Goal: Transaction & Acquisition: Download file/media

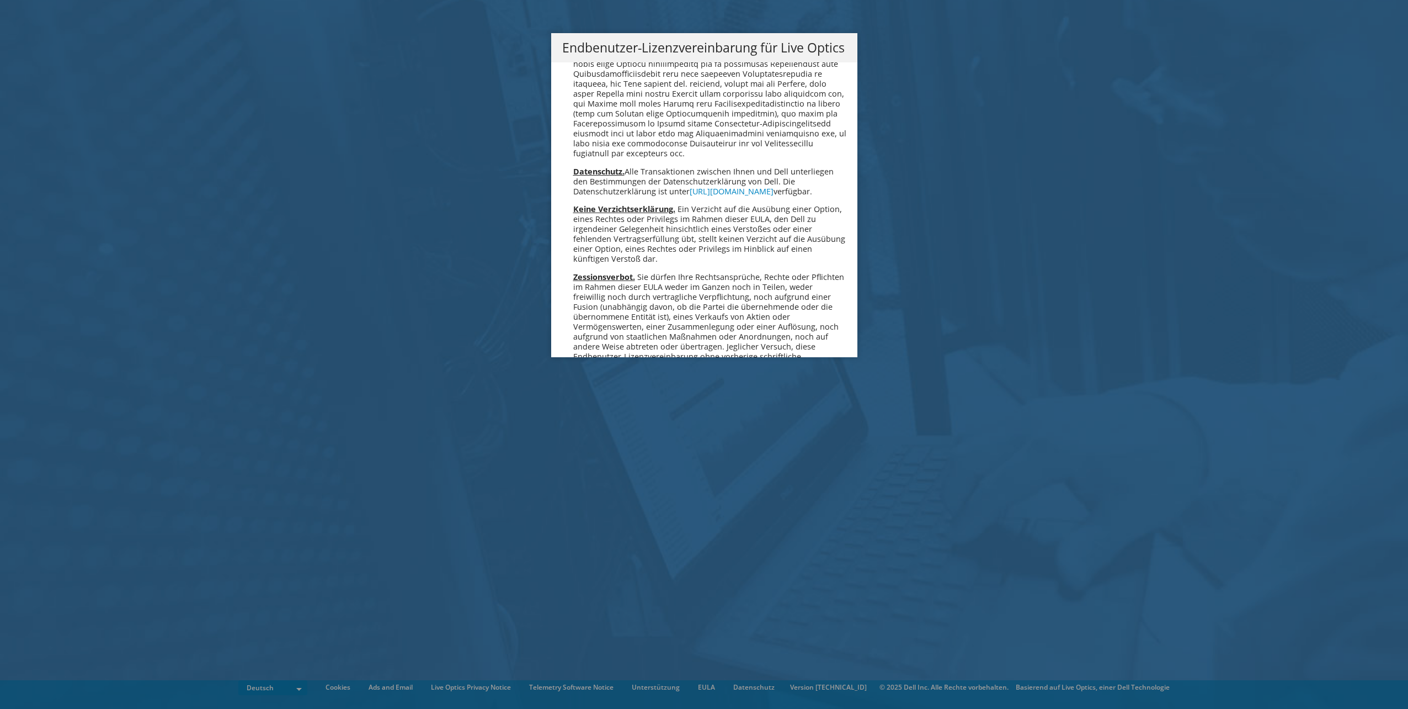
scroll to position [5425, 0]
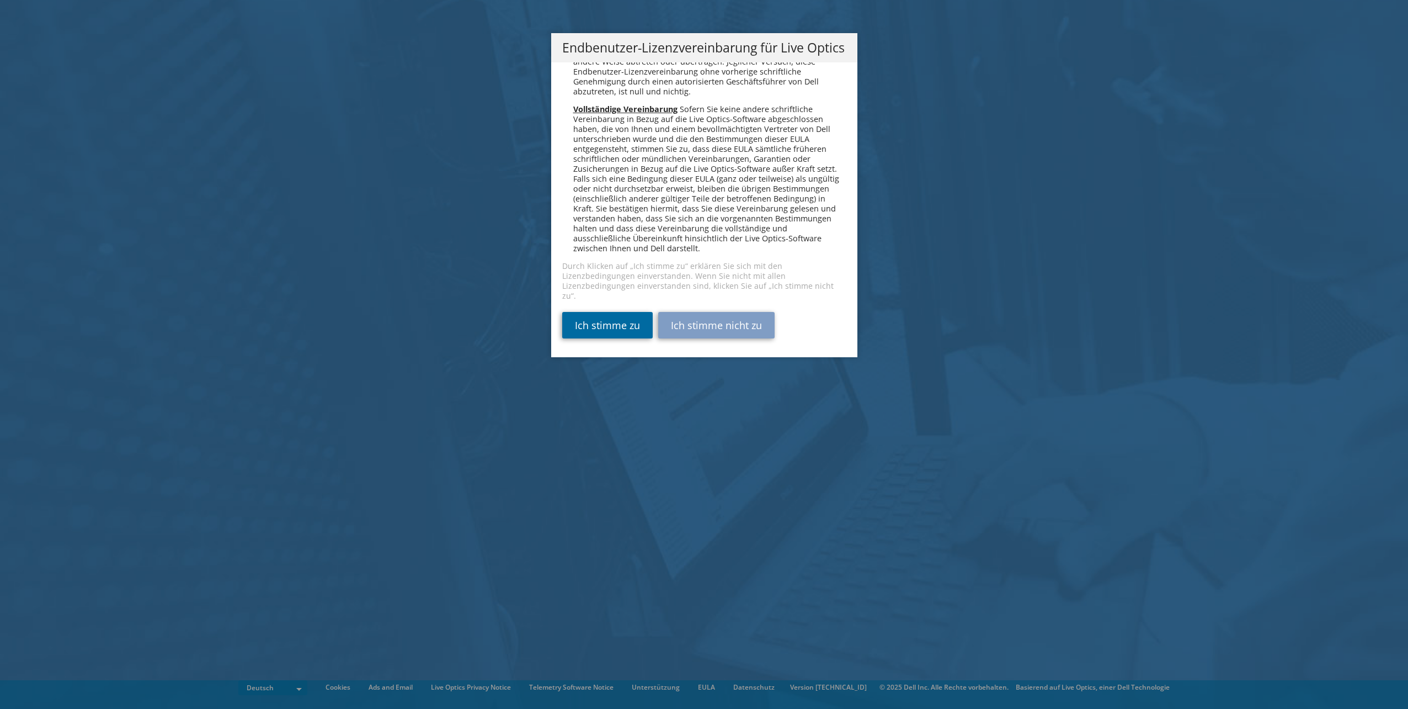
click at [596, 320] on link "Ich stimme zu" at bounding box center [607, 325] width 91 height 26
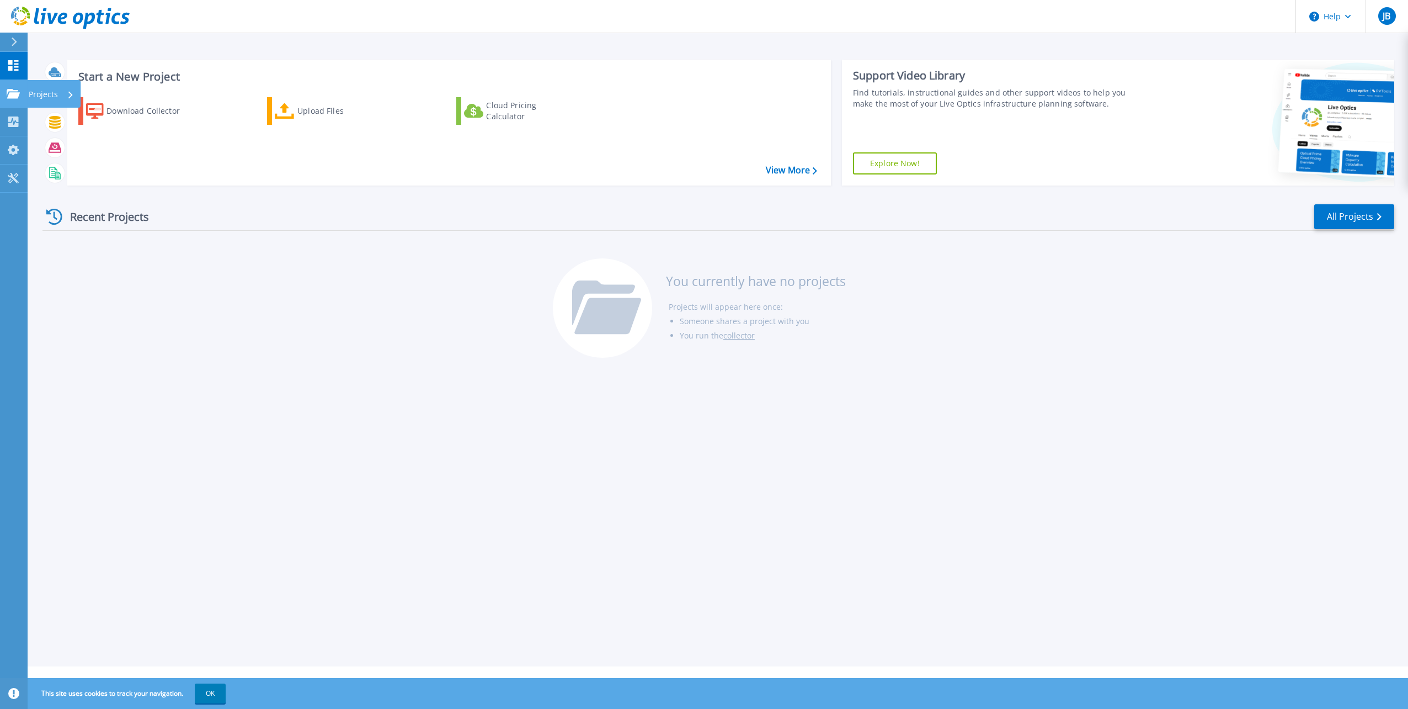
click at [2, 88] on link "Projects Projects" at bounding box center [14, 94] width 28 height 28
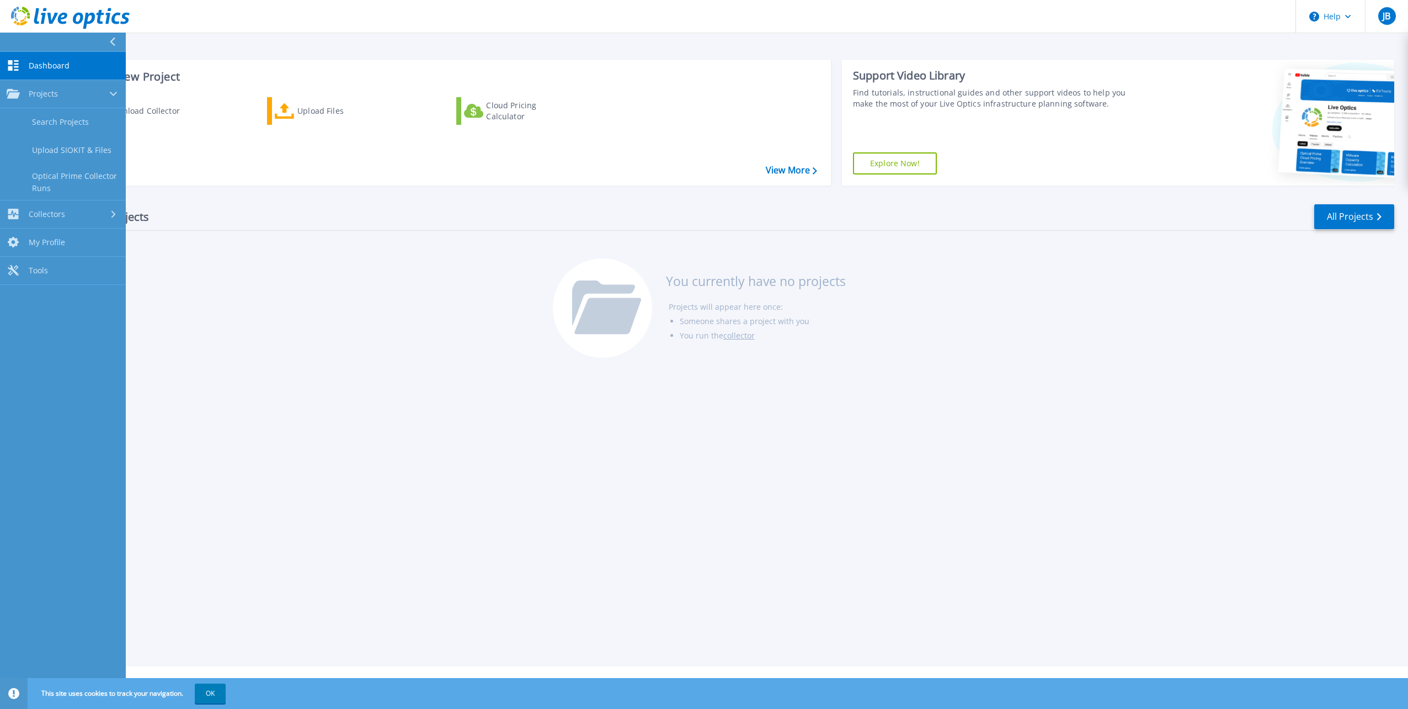
click at [616, 430] on div "Start a New Project Download Collector Upload Files Cloud Pricing Calculator Vi…" at bounding box center [718, 333] width 1381 height 666
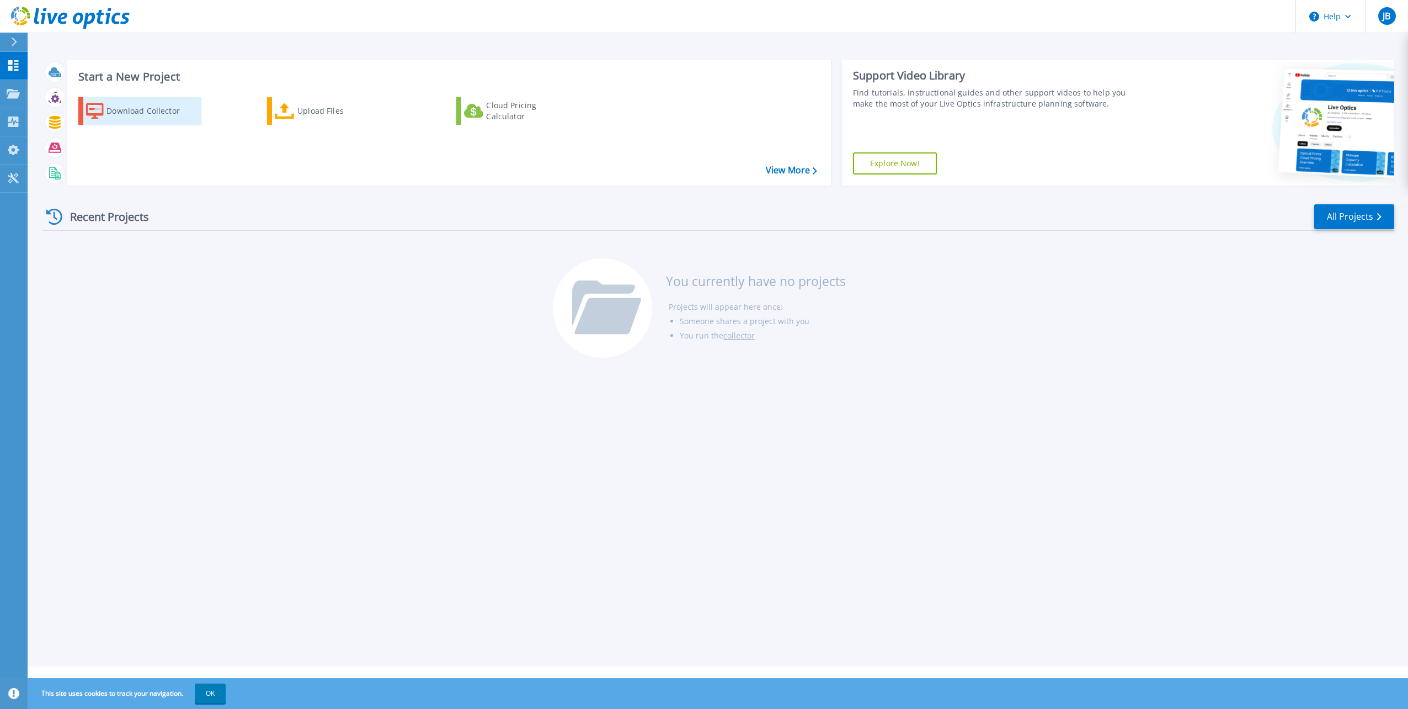
click at [171, 110] on div "Download Collector" at bounding box center [151, 111] width 88 height 22
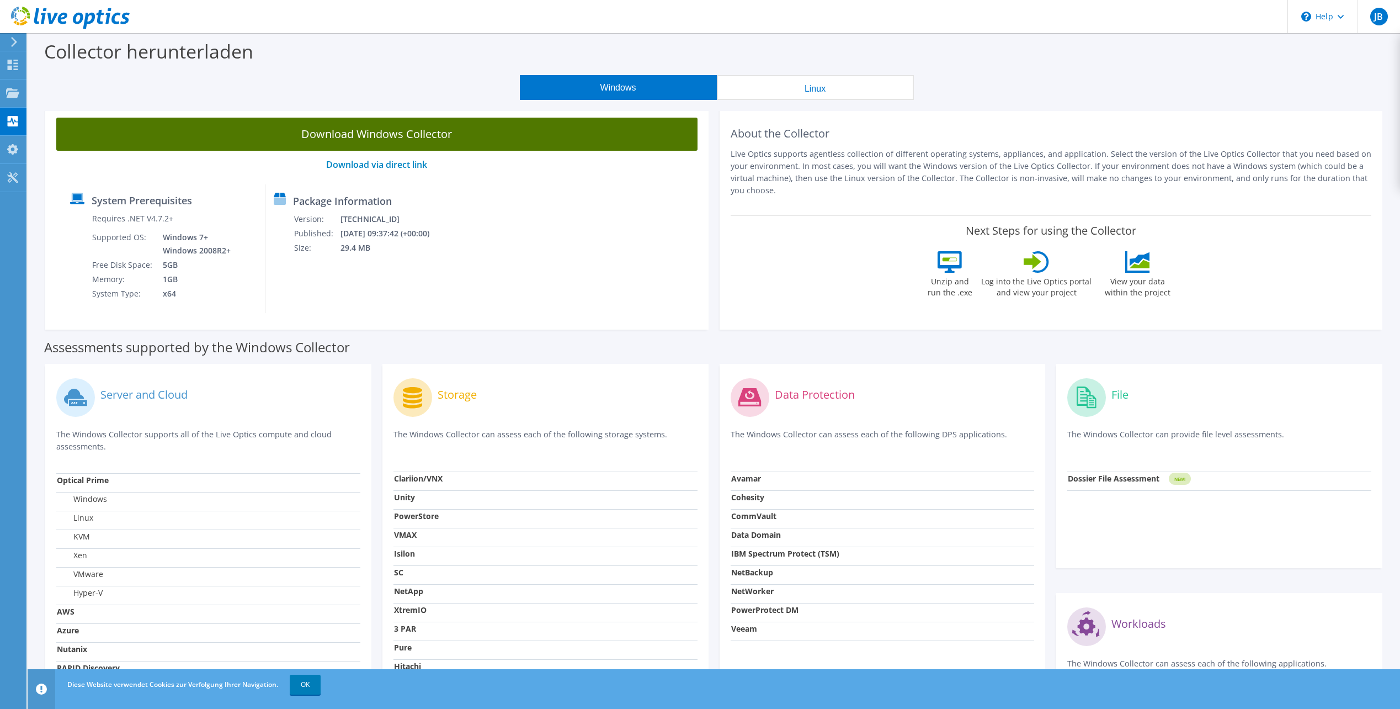
click at [321, 137] on link "Download Windows Collector" at bounding box center [376, 134] width 641 height 33
